Goal: Task Accomplishment & Management: Complete application form

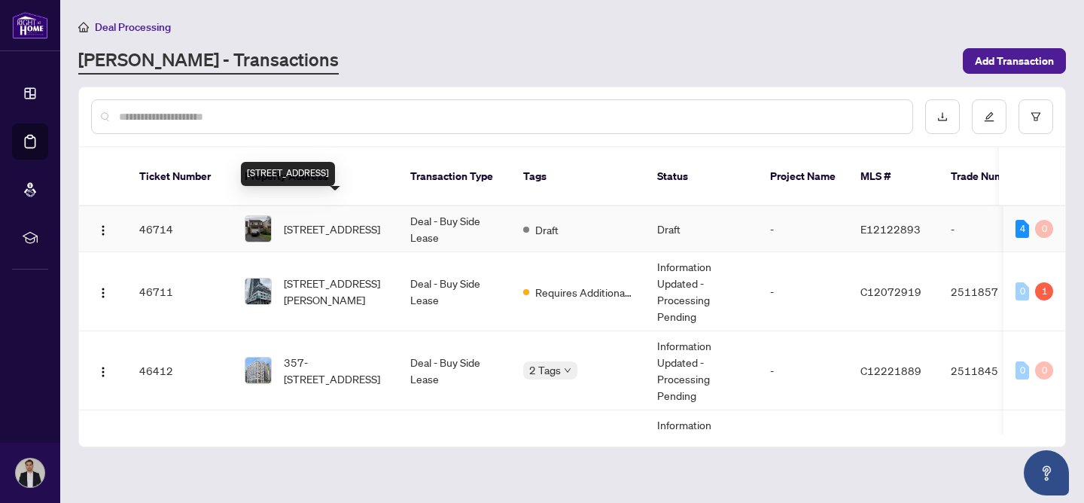
click at [353, 220] on span "[STREET_ADDRESS]" at bounding box center [332, 228] width 96 height 17
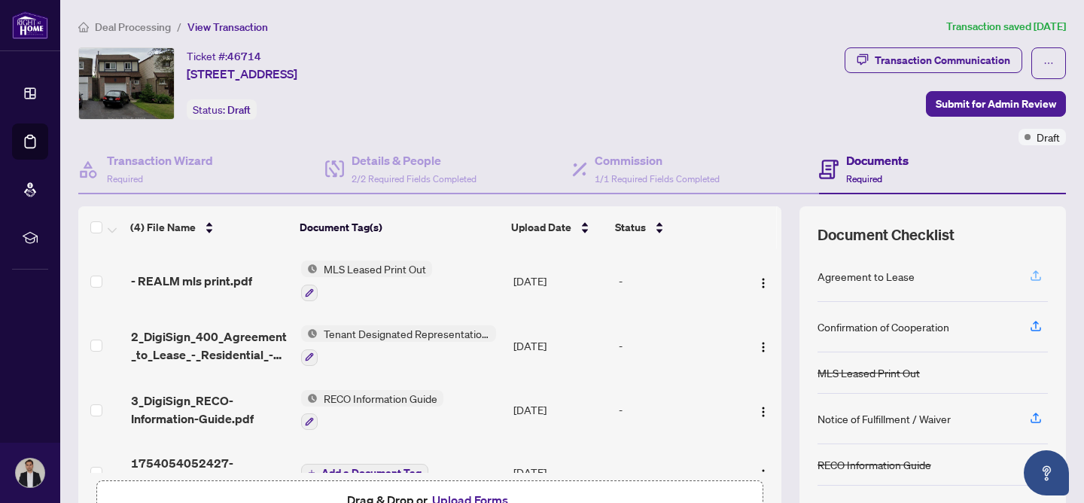
click at [1036, 271] on icon "button" at bounding box center [1035, 274] width 6 height 8
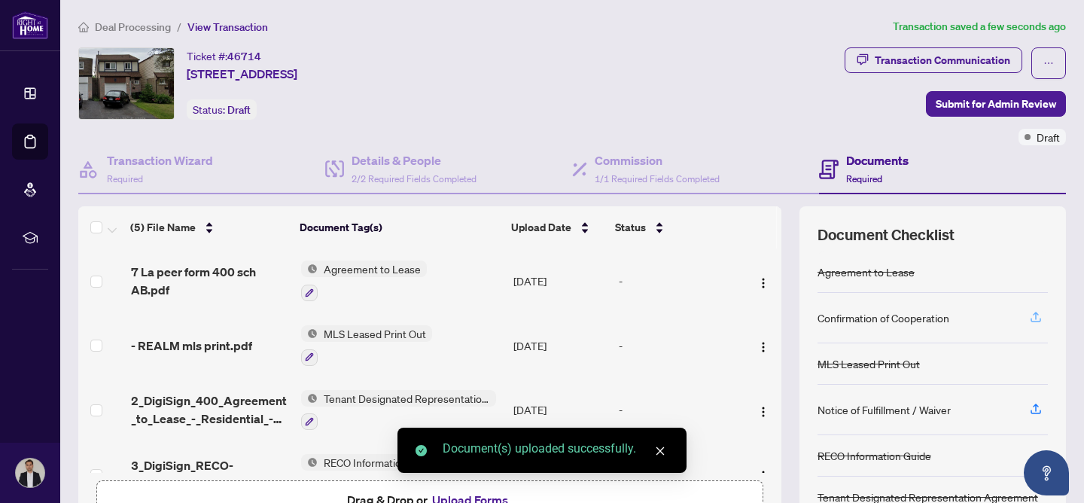
click at [1033, 327] on span "button" at bounding box center [1036, 318] width 14 height 24
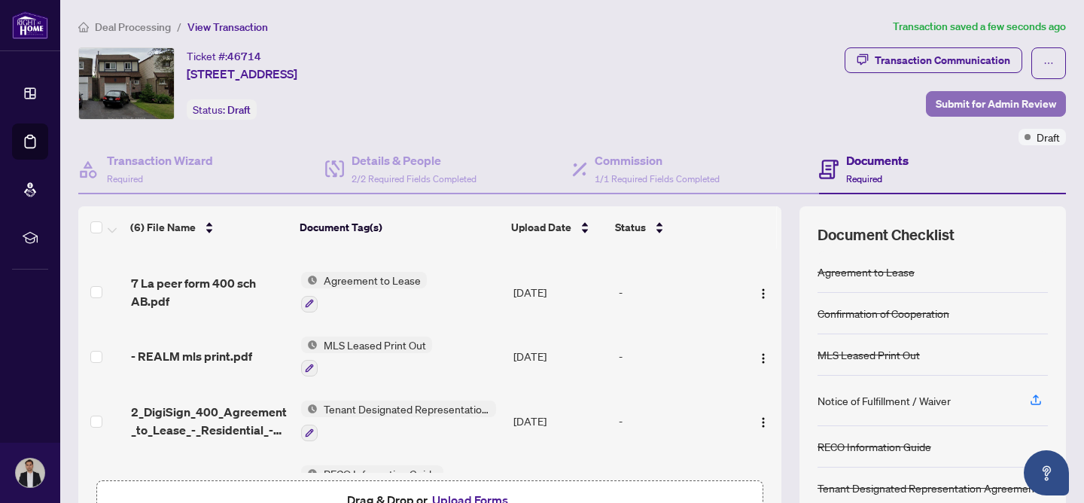
click at [997, 101] on span "Submit for Admin Review" at bounding box center [995, 104] width 120 height 24
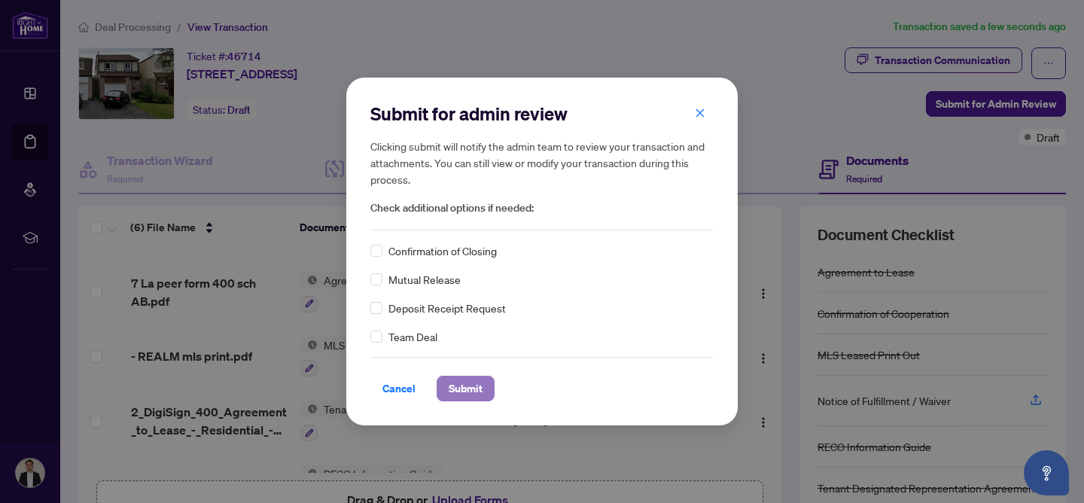
click at [458, 387] on span "Submit" at bounding box center [465, 388] width 34 height 24
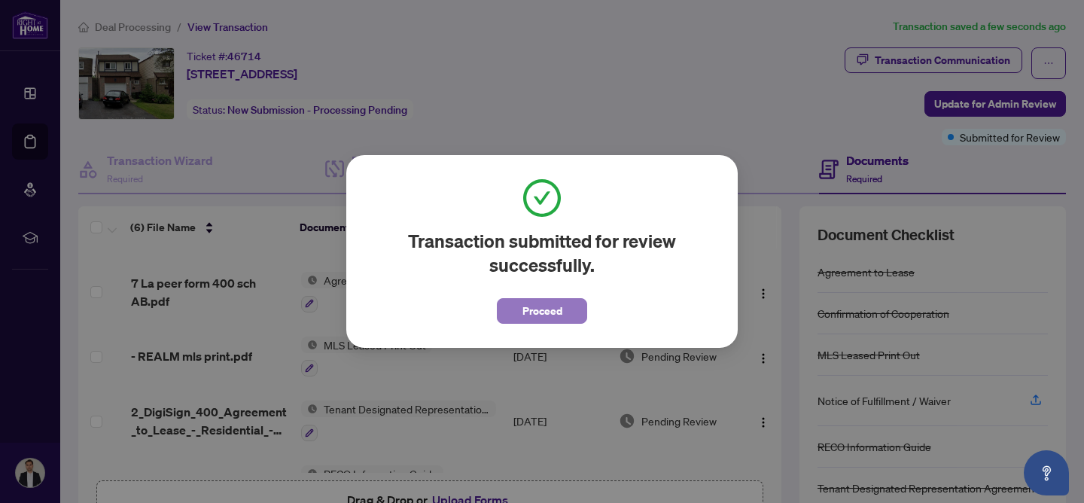
click at [558, 320] on span "Proceed" at bounding box center [542, 311] width 40 height 24
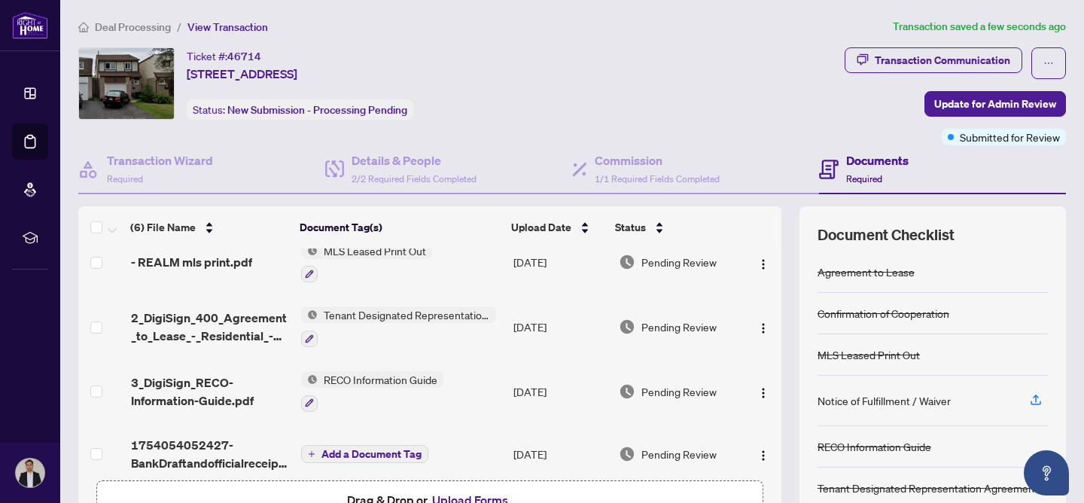
scroll to position [160, 0]
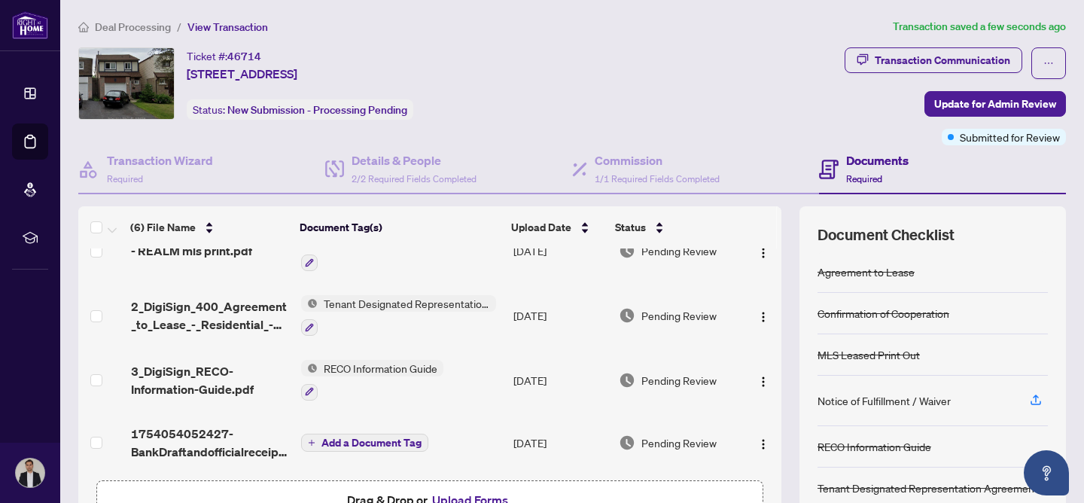
click at [378, 437] on span "Add a Document Tag" at bounding box center [371, 442] width 100 height 11
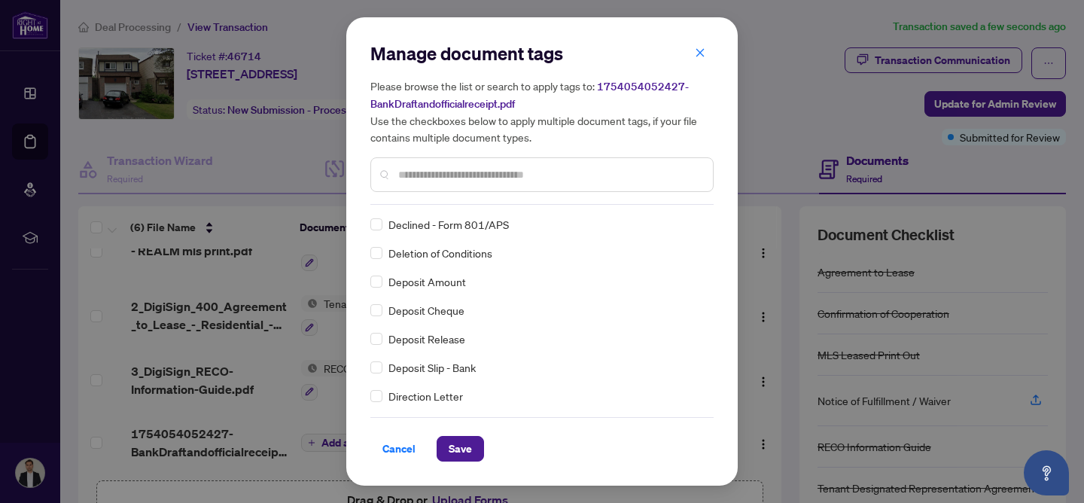
scroll to position [0, 0]
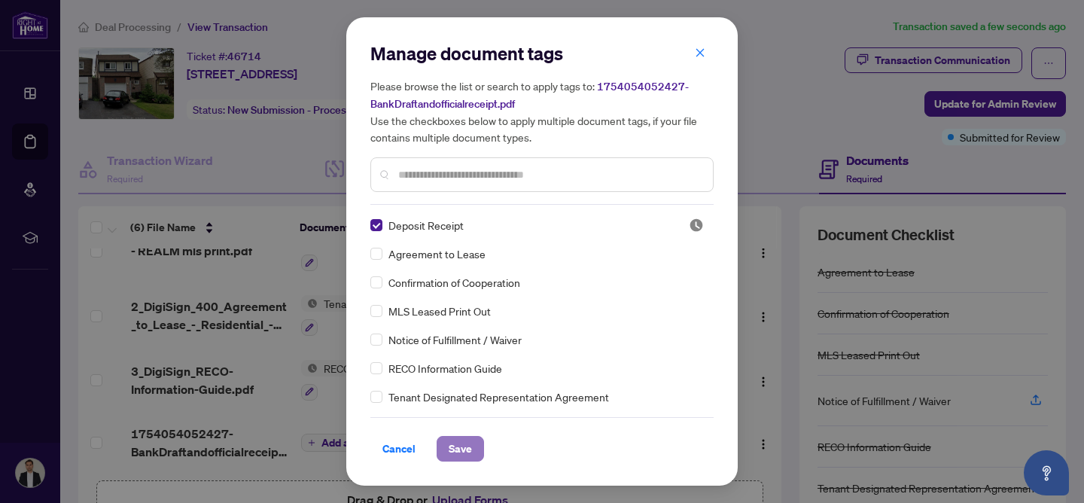
click at [473, 450] on button "Save" at bounding box center [459, 449] width 47 height 26
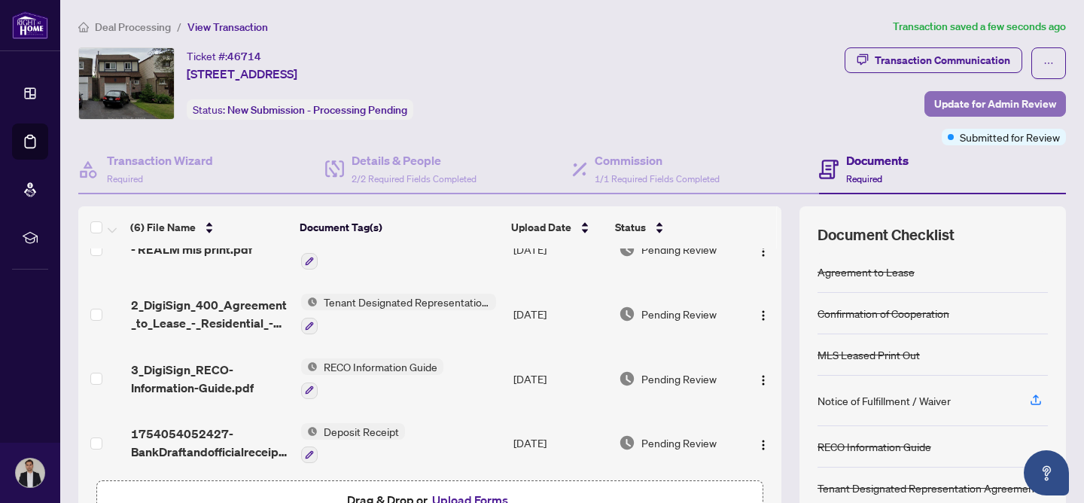
click at [965, 104] on span "Update for Admin Review" at bounding box center [995, 104] width 122 height 24
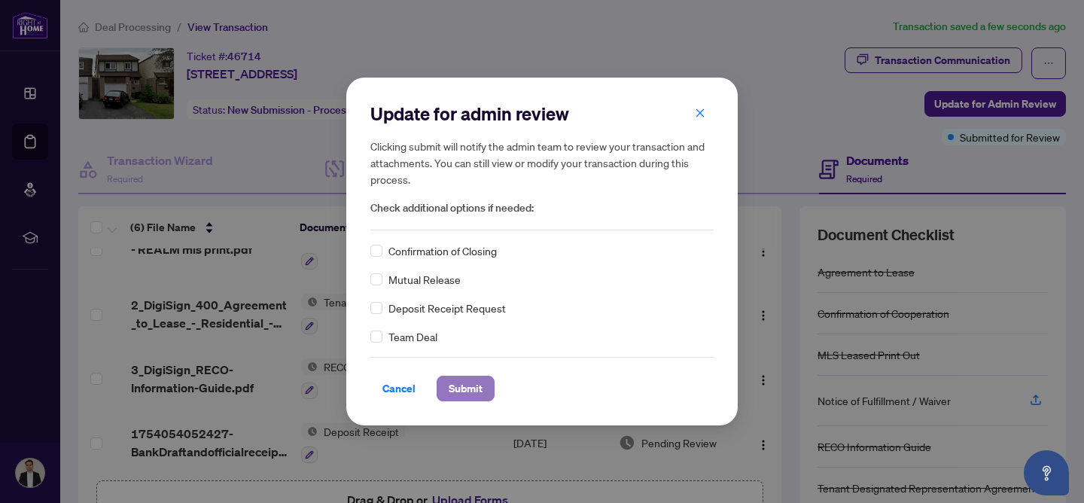
click at [460, 381] on span "Submit" at bounding box center [465, 388] width 34 height 24
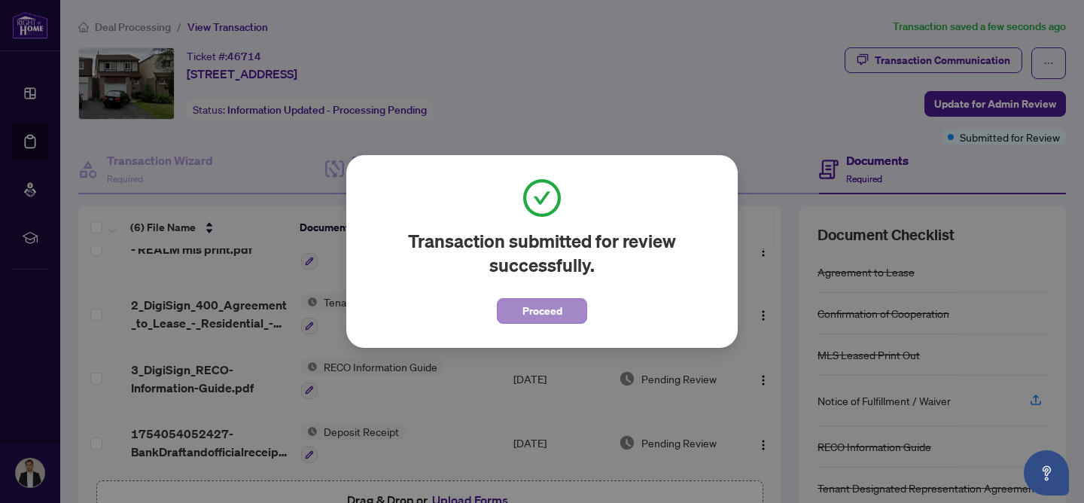
click at [540, 312] on span "Proceed" at bounding box center [542, 311] width 40 height 24
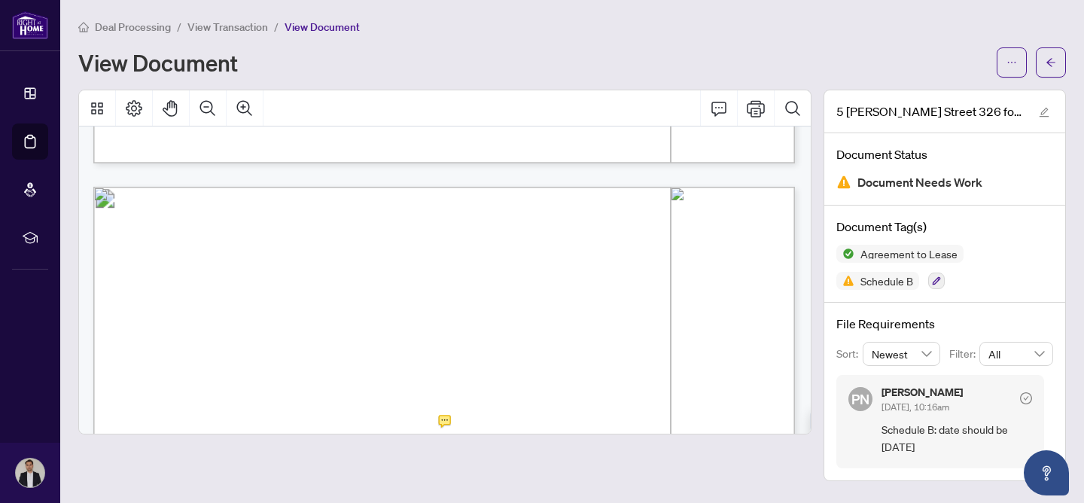
scroll to position [4025, 1]
